Goal: Task Accomplishment & Management: Complete application form

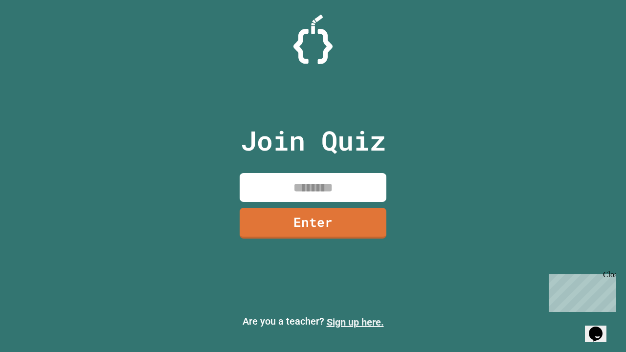
click at [355, 322] on link "Sign up here." at bounding box center [355, 323] width 57 height 12
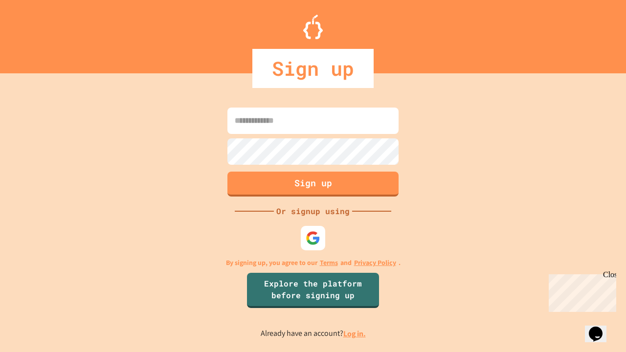
click at [355, 334] on link "Log in." at bounding box center [354, 334] width 23 height 10
